Goal: Task Accomplishment & Management: Manage account settings

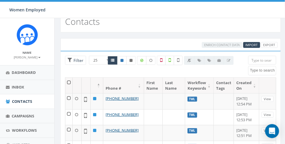
click at [118, 71] on div at bounding box center [170, 71] width 135 height 6
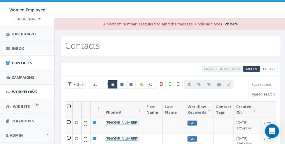
scroll to position [39, 0]
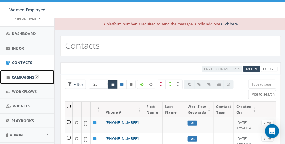
click at [32, 79] on link "Campaigns" at bounding box center [27, 77] width 54 height 14
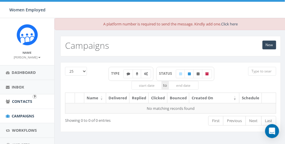
scroll to position [19, 0]
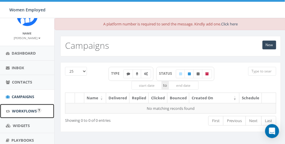
click at [17, 114] on link "Workflows" at bounding box center [27, 111] width 54 height 14
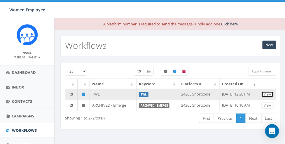
click at [268, 93] on link "View" at bounding box center [268, 94] width 12 height 6
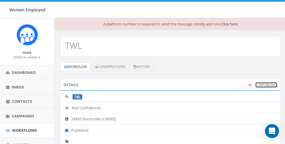
click at [263, 84] on link "UnPublish" at bounding box center [267, 85] width 22 height 6
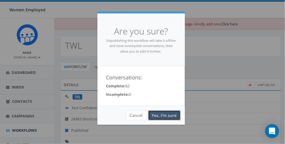
click at [161, 115] on link "Yes, I'm sure" at bounding box center [164, 115] width 32 height 10
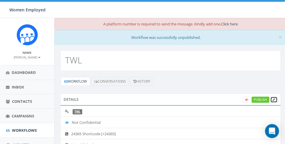
click at [276, 98] on link at bounding box center [274, 100] width 7 height 6
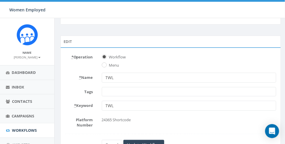
scroll to position [39, 0]
